Goal: Task Accomplishment & Management: Manage account settings

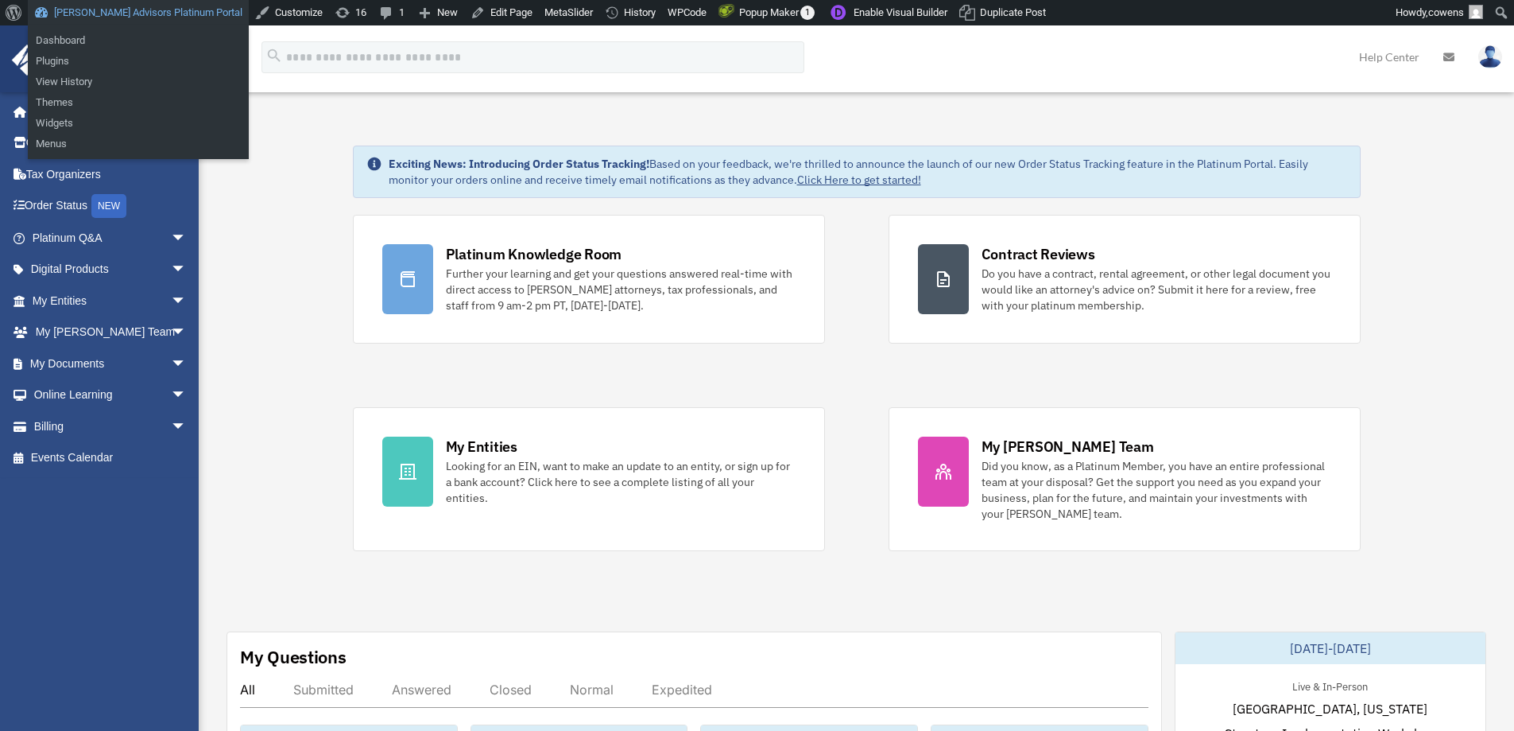
click at [153, 8] on link "[PERSON_NAME] Advisors Platinum Portal" at bounding box center [138, 12] width 221 height 25
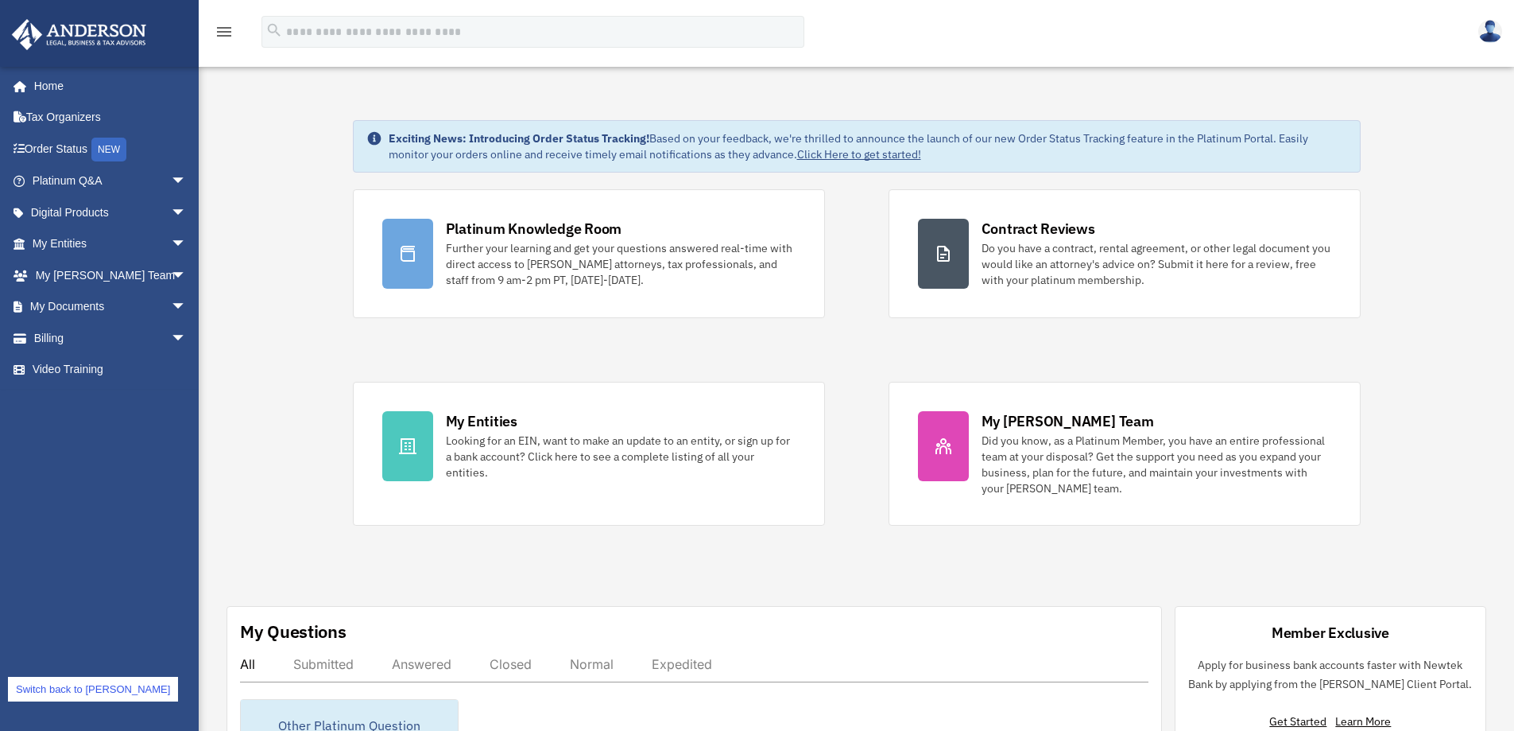
click at [80, 688] on link "Switch back to [PERSON_NAME]" at bounding box center [93, 688] width 170 height 25
